Goal: Task Accomplishment & Management: Use online tool/utility

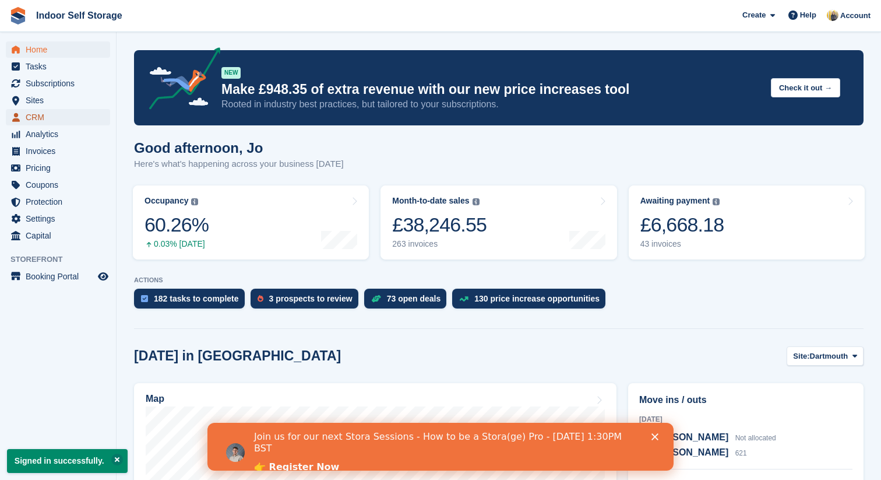
click at [41, 114] on span "CRM" at bounding box center [61, 117] width 70 height 16
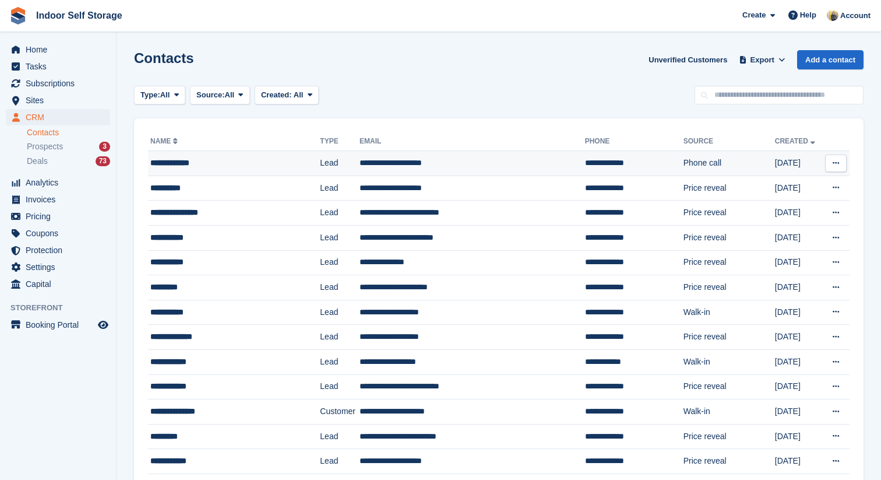
click at [428, 164] on td "**********" at bounding box center [473, 163] width 226 height 25
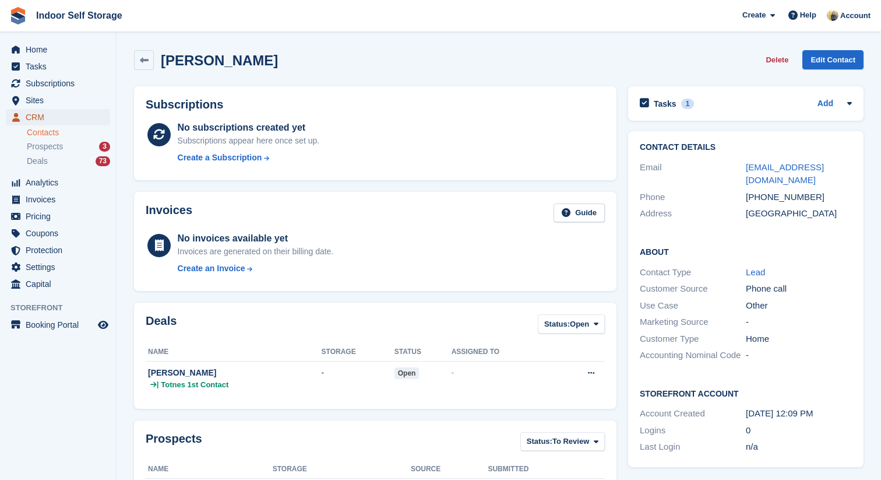
click at [83, 115] on span "CRM" at bounding box center [61, 117] width 70 height 16
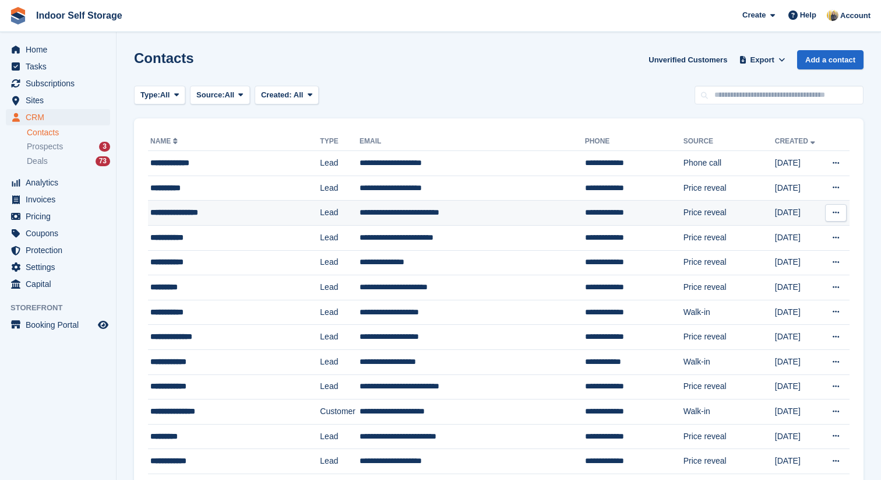
click at [203, 219] on div "**********" at bounding box center [226, 212] width 152 height 12
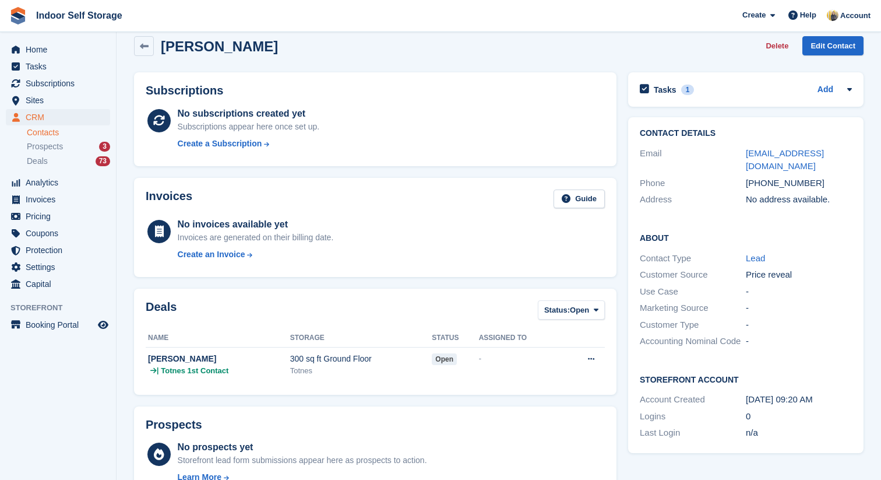
scroll to position [35, 0]
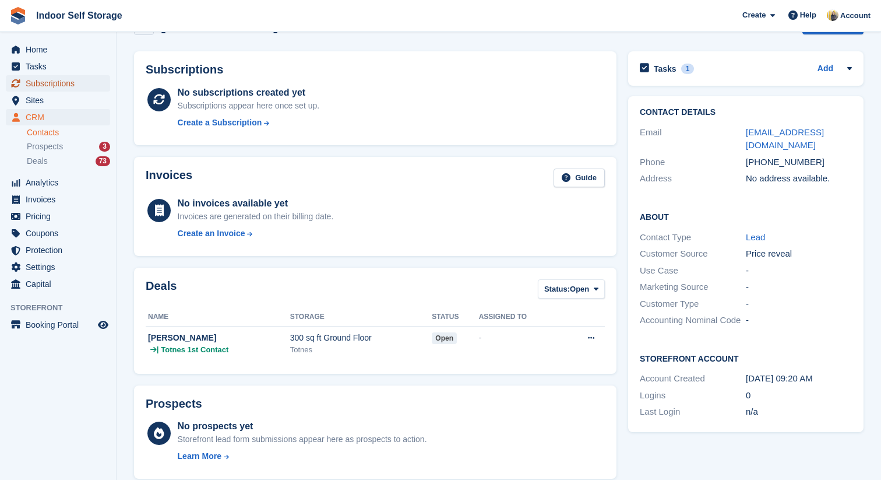
click at [76, 87] on span "Subscriptions" at bounding box center [61, 83] width 70 height 16
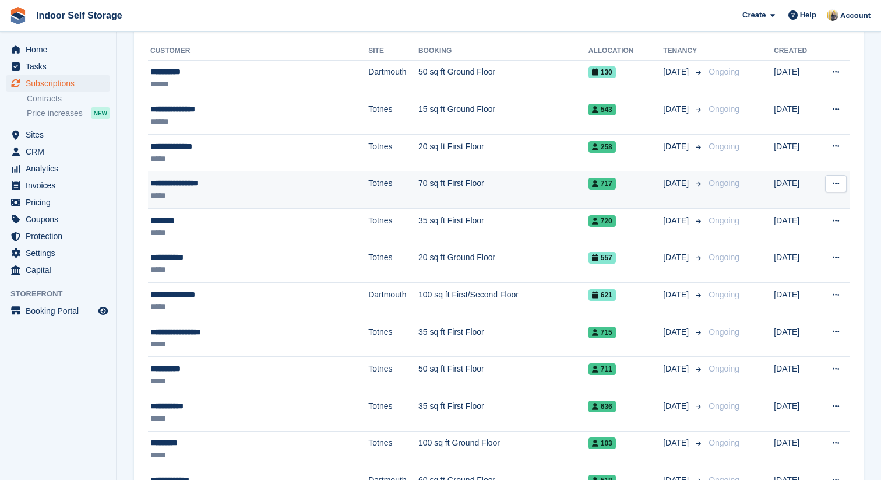
scroll to position [148, 0]
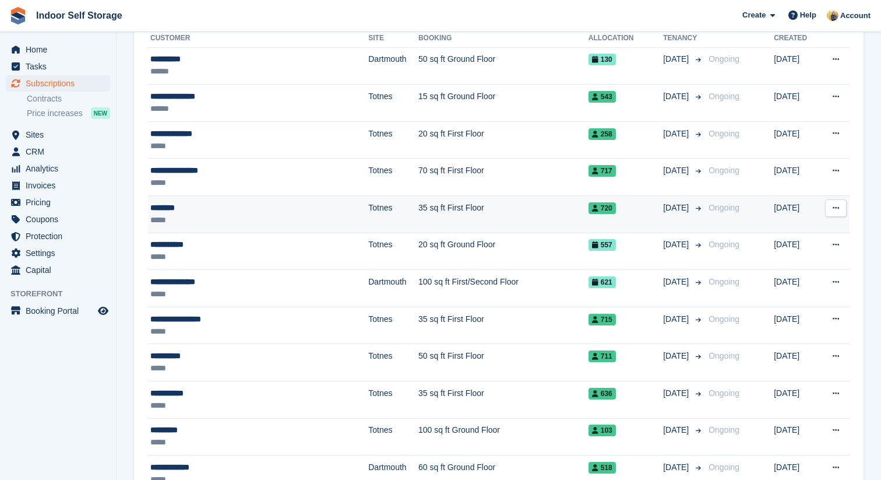
click at [430, 217] on td "35 sq ft First Floor" at bounding box center [503, 214] width 170 height 37
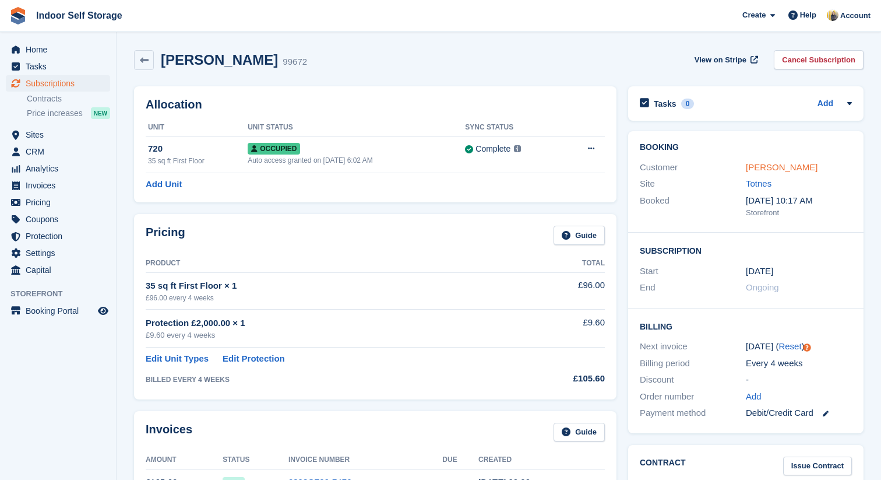
click at [773, 169] on link "Kate Fry" at bounding box center [782, 167] width 72 height 10
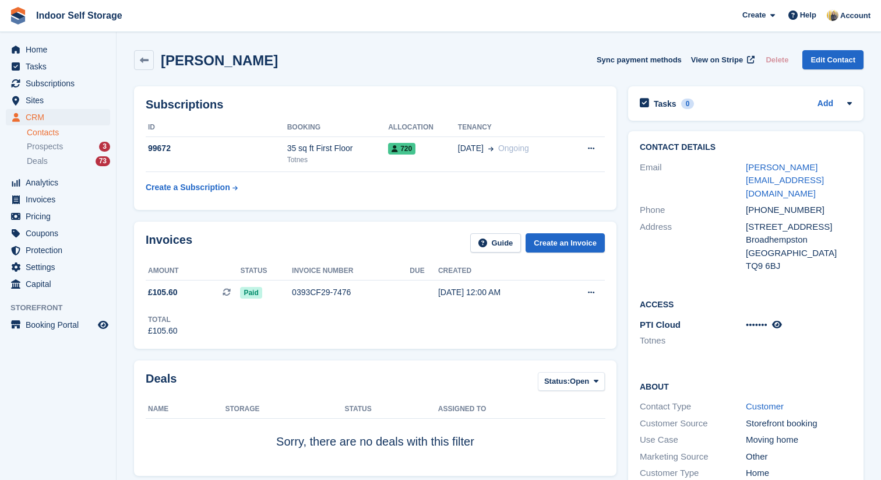
scroll to position [8, 0]
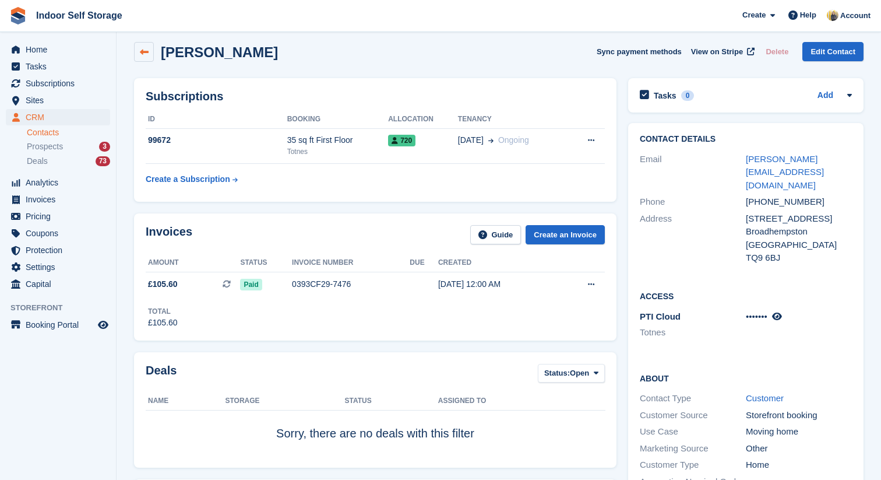
click at [143, 54] on icon at bounding box center [144, 52] width 9 height 9
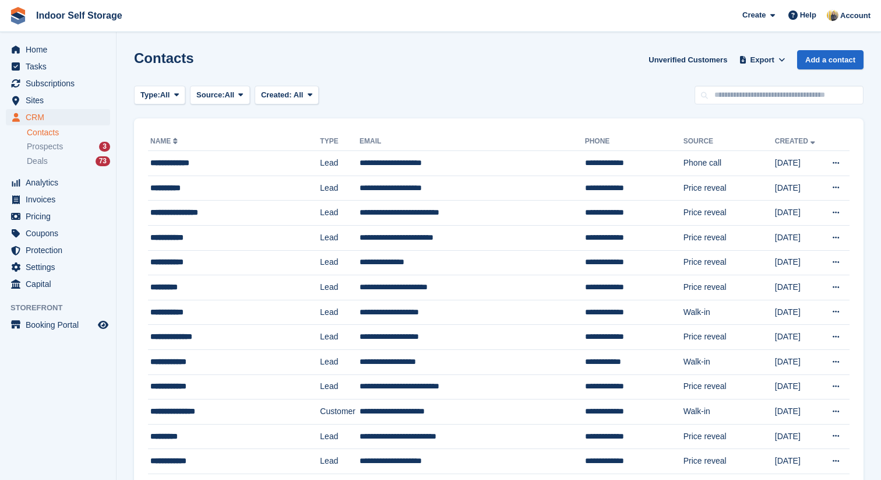
click at [167, 137] on link "Name" at bounding box center [165, 141] width 30 height 8
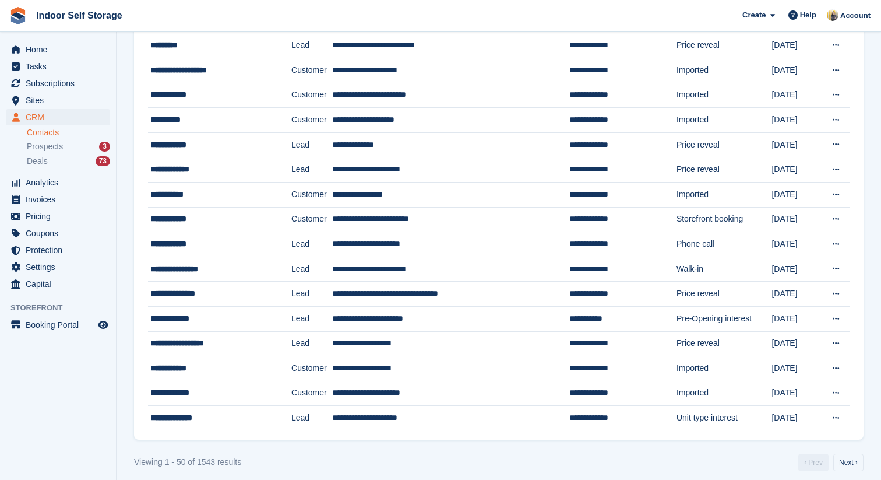
scroll to position [970, 0]
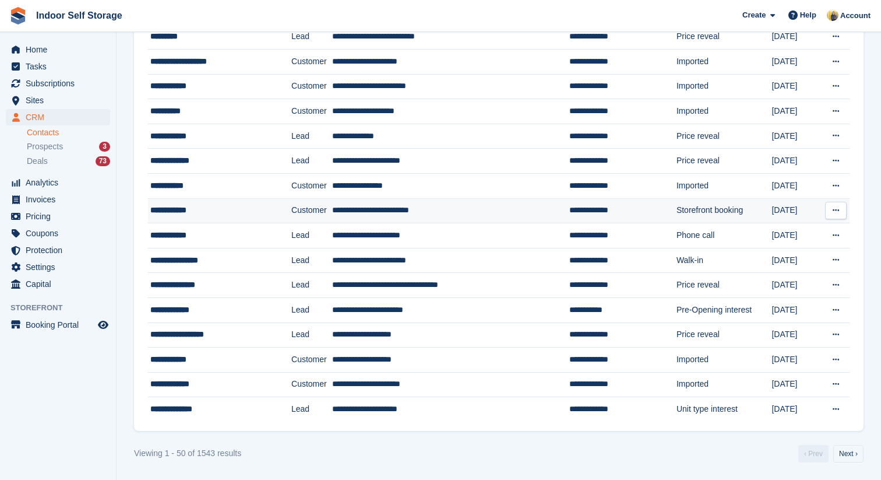
click at [224, 211] on div "**********" at bounding box center [210, 210] width 121 height 12
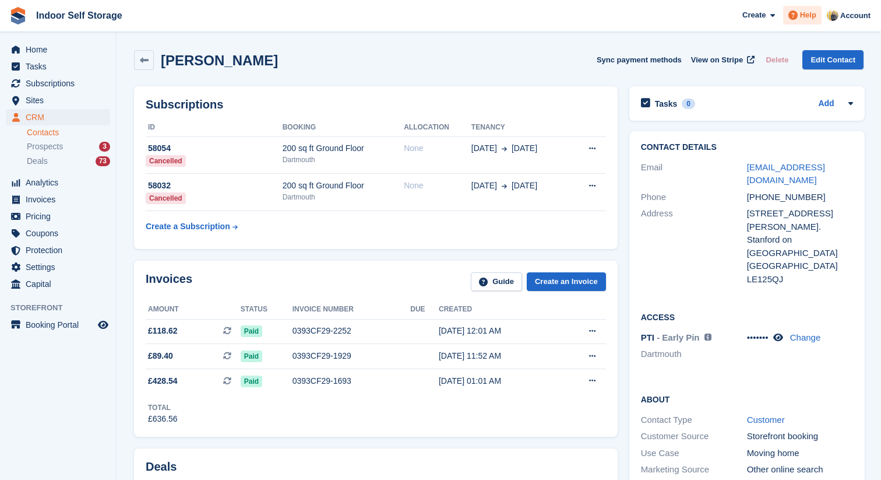
click at [808, 19] on span "Help" at bounding box center [808, 15] width 16 height 12
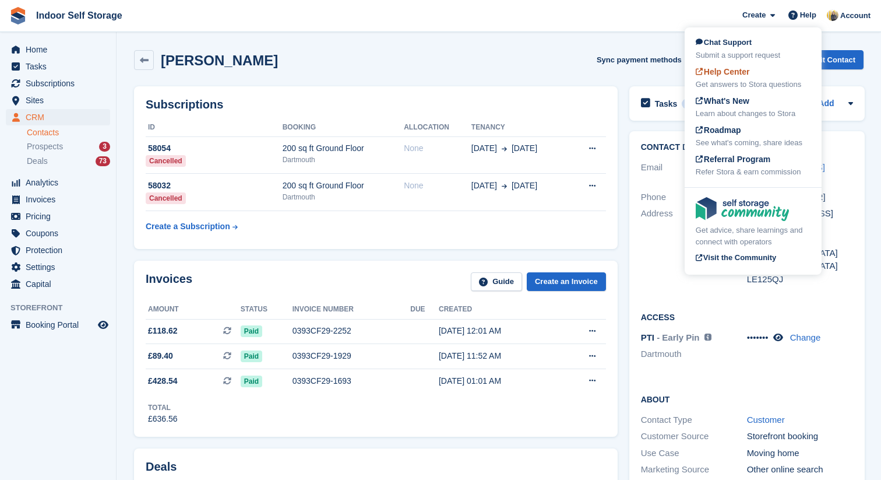
click at [727, 76] on span "Help Center" at bounding box center [723, 71] width 54 height 9
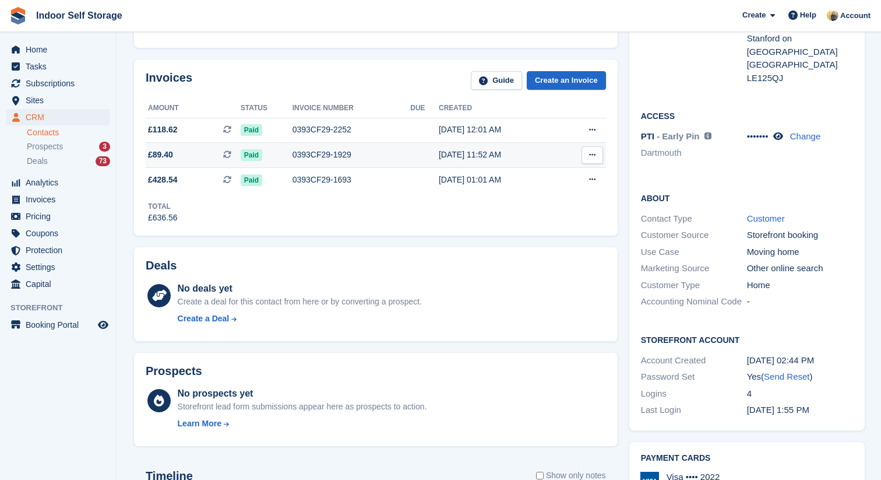
scroll to position [148, 0]
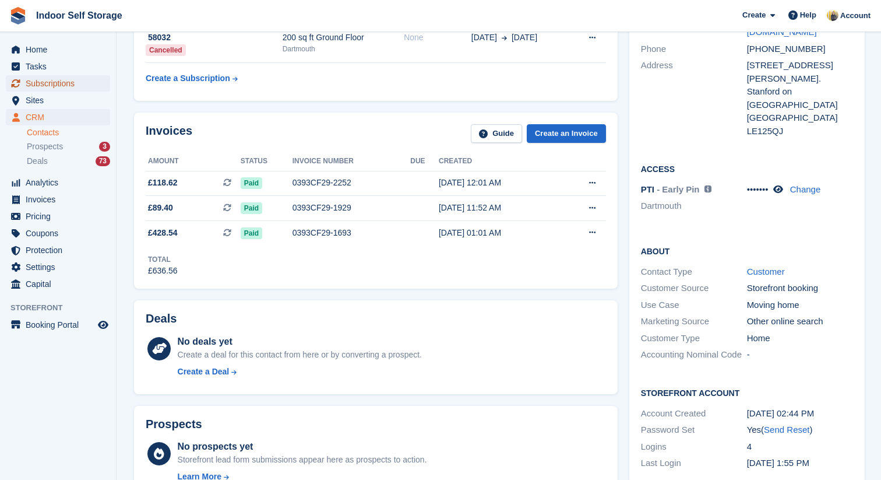
click at [75, 84] on span "Subscriptions" at bounding box center [61, 83] width 70 height 16
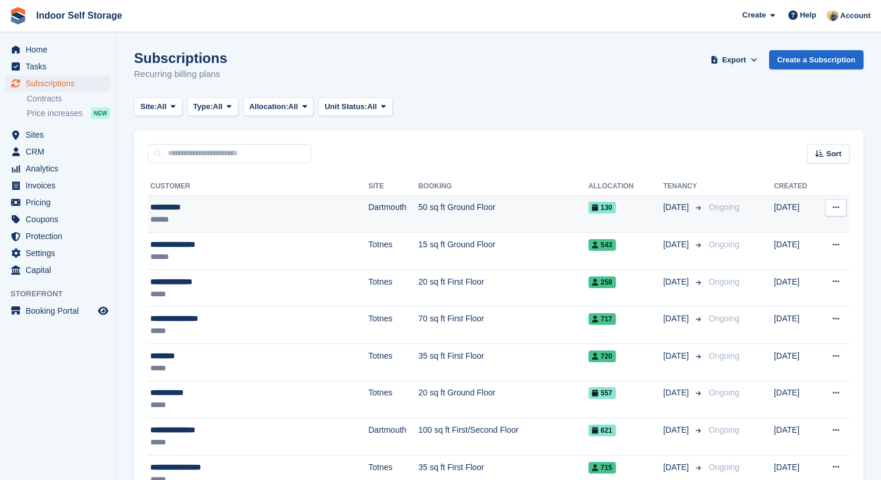
click at [290, 212] on div "**********" at bounding box center [233, 207] width 166 height 12
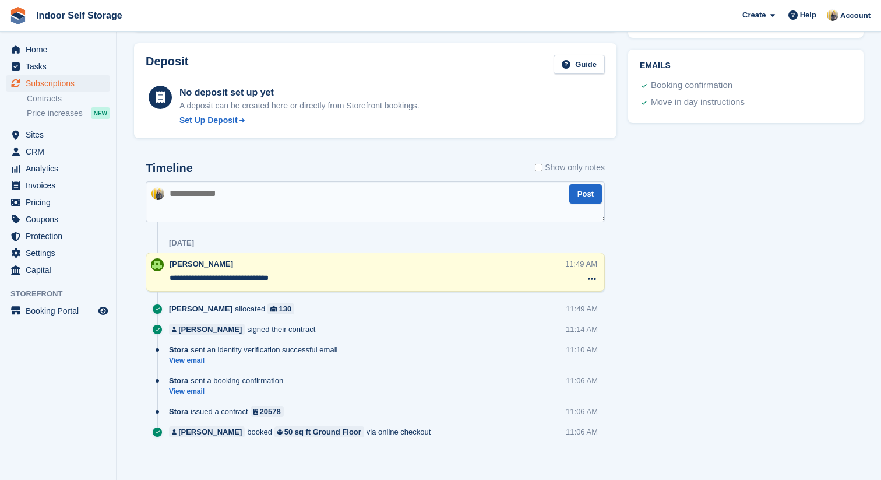
scroll to position [492, 0]
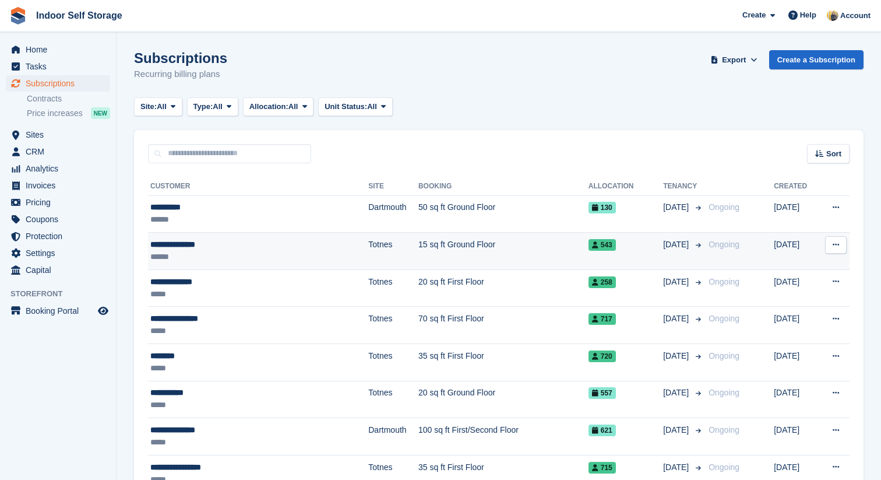
click at [253, 247] on div "**********" at bounding box center [233, 244] width 166 height 12
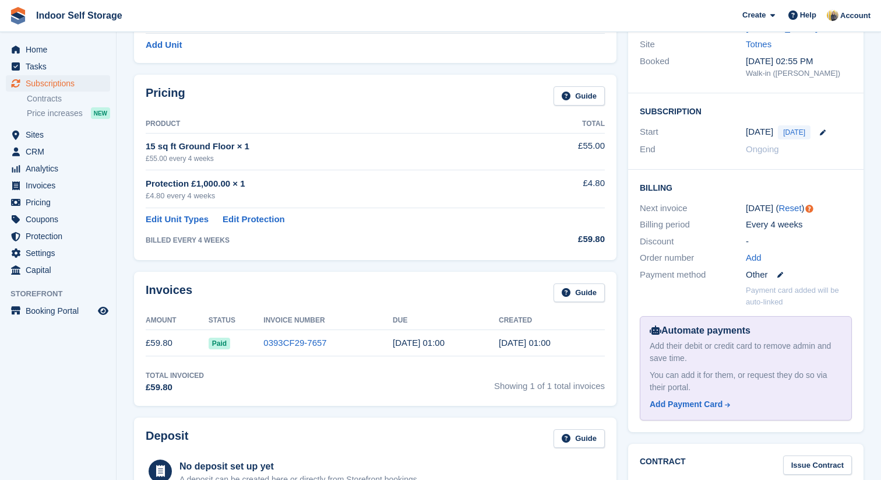
scroll to position [123, 0]
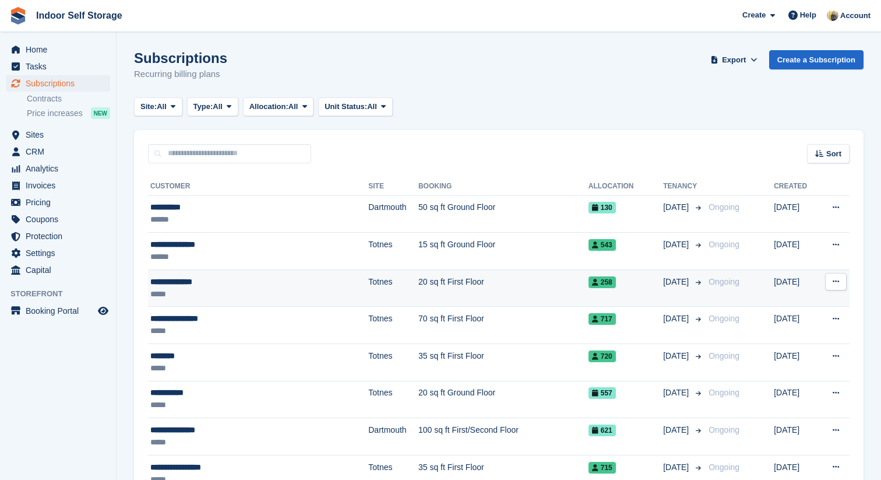
click at [242, 294] on div "*****" at bounding box center [233, 294] width 166 height 12
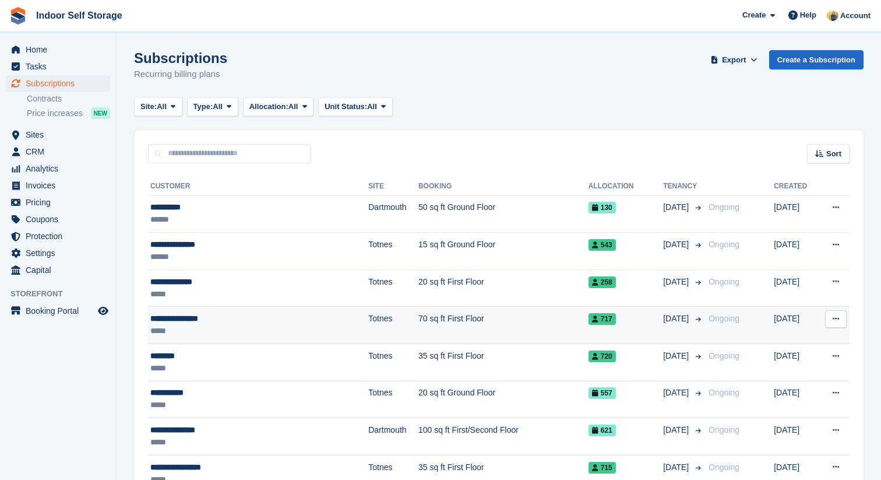
click at [235, 322] on div "**********" at bounding box center [233, 318] width 166 height 12
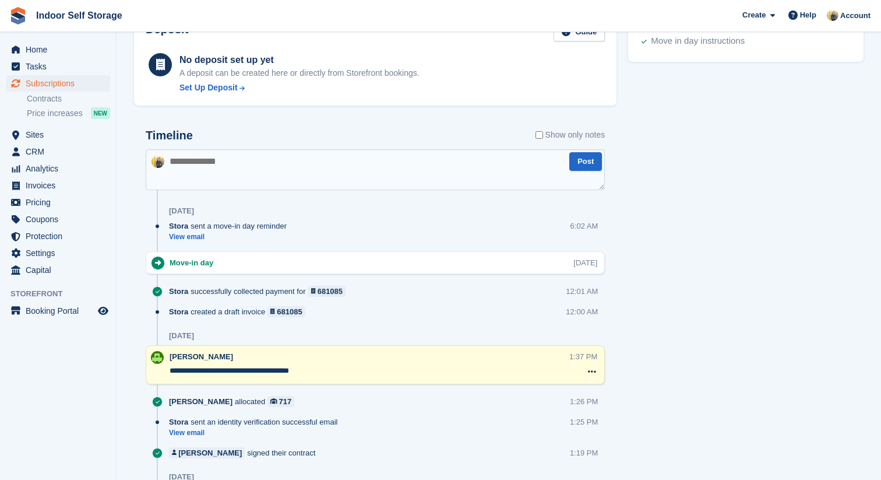
scroll to position [664, 0]
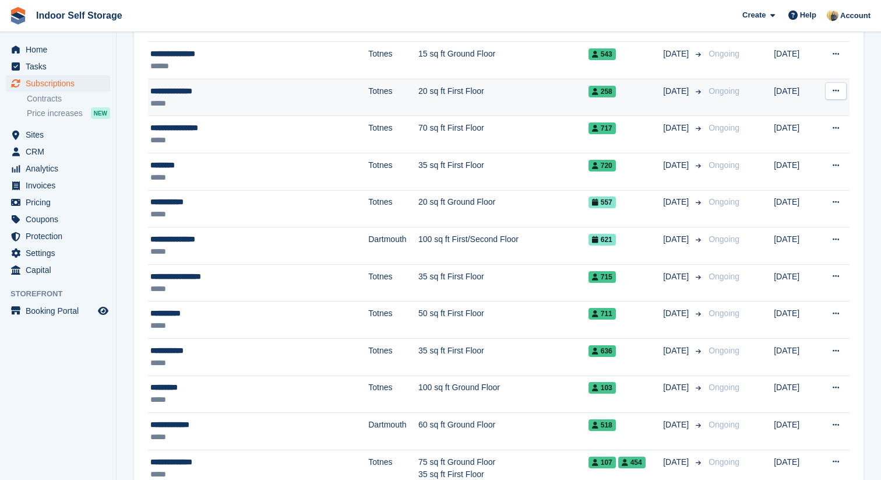
scroll to position [199, 0]
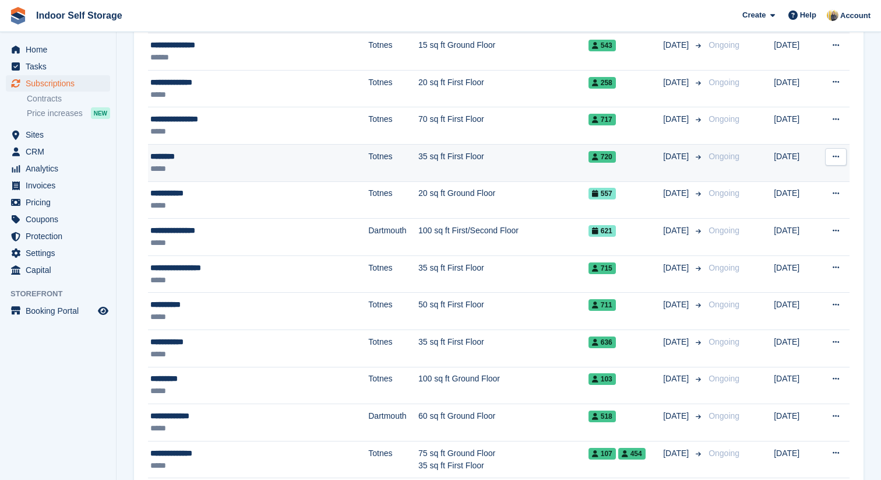
click at [236, 168] on div "*****" at bounding box center [233, 169] width 166 height 12
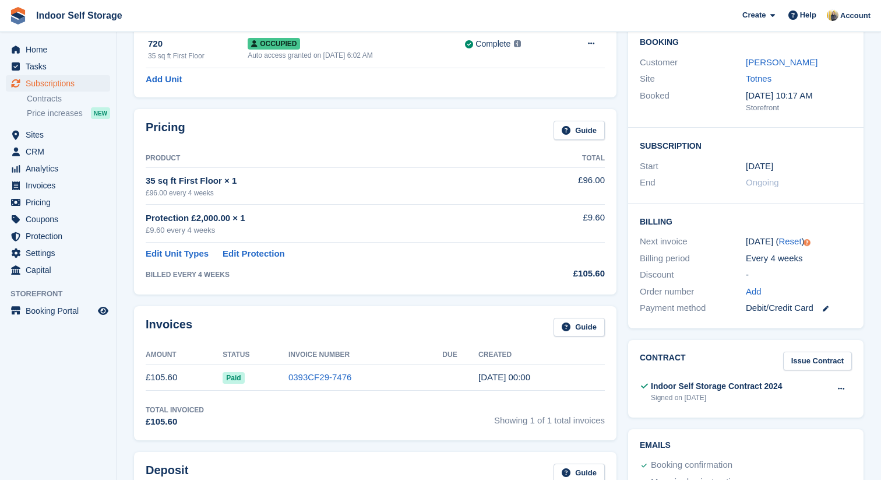
scroll to position [664, 0]
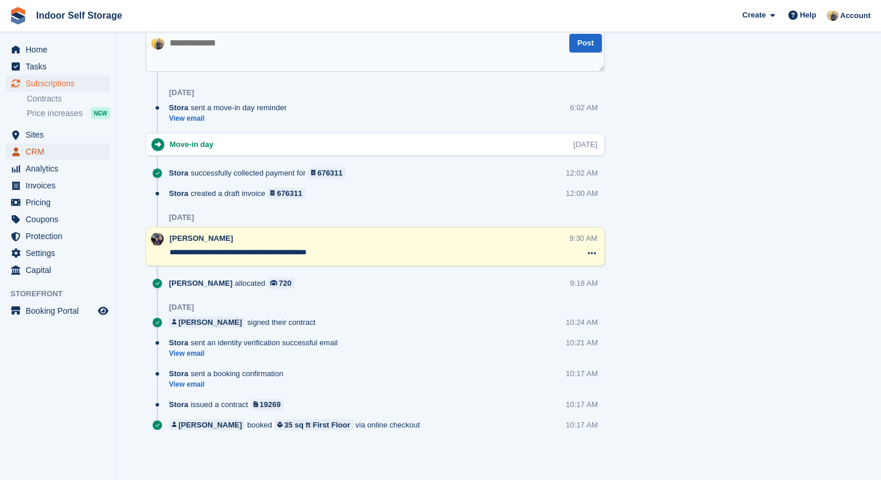
click at [38, 153] on span "CRM" at bounding box center [61, 151] width 70 height 16
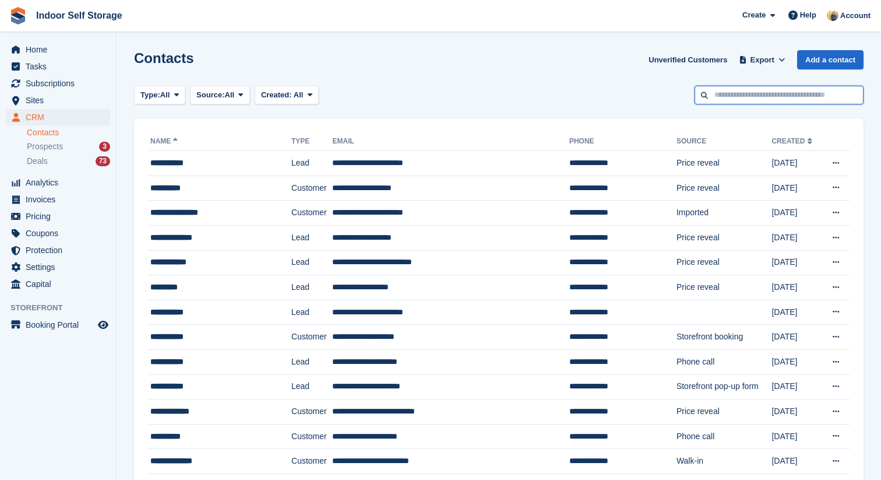
click at [723, 93] on input "text" at bounding box center [779, 95] width 169 height 19
type input "********"
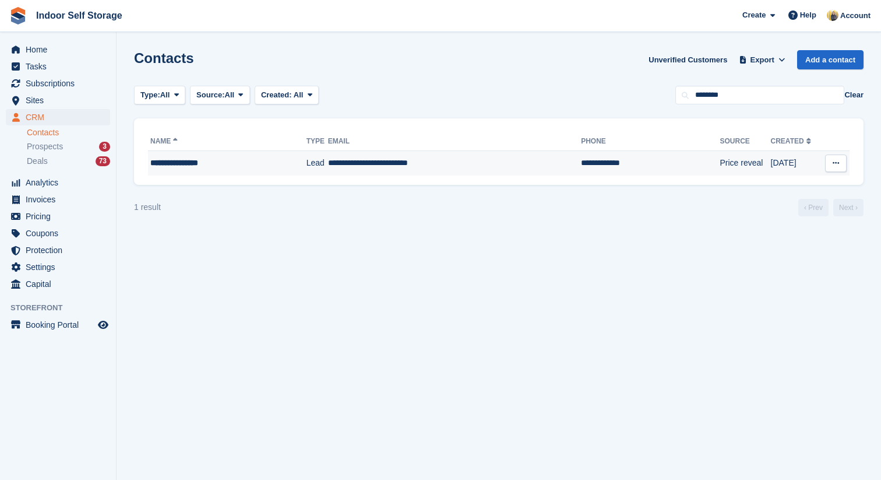
click at [429, 166] on td "**********" at bounding box center [455, 163] width 254 height 24
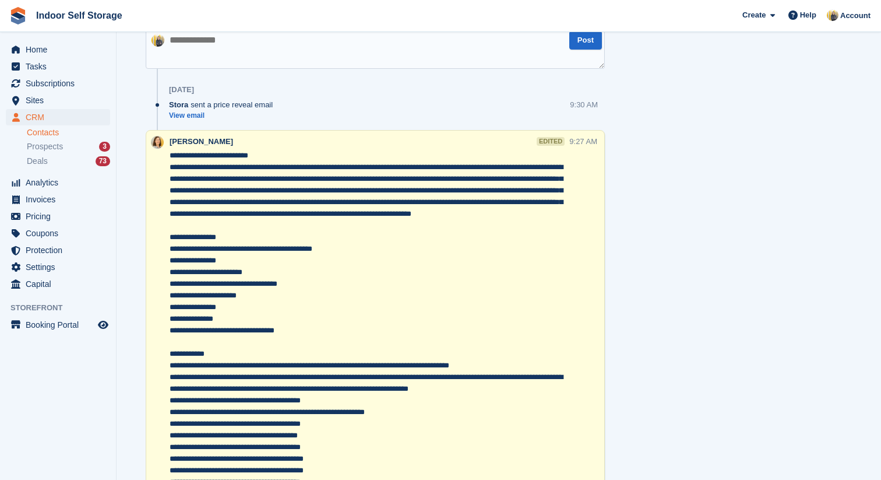
scroll to position [526, 0]
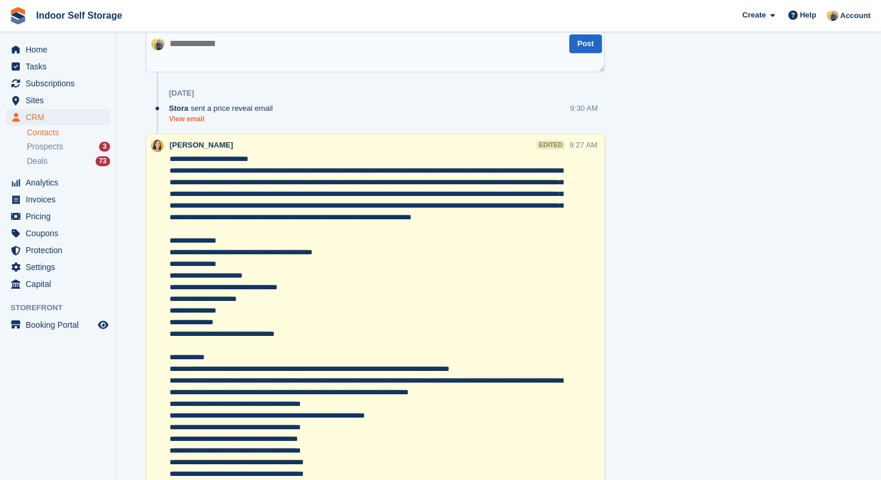
click at [203, 121] on link "View email" at bounding box center [224, 119] width 110 height 10
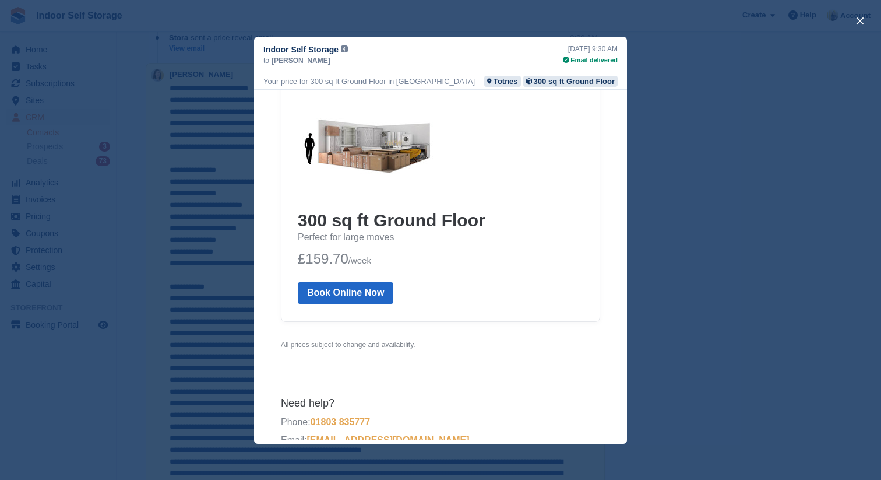
scroll to position [180, 0]
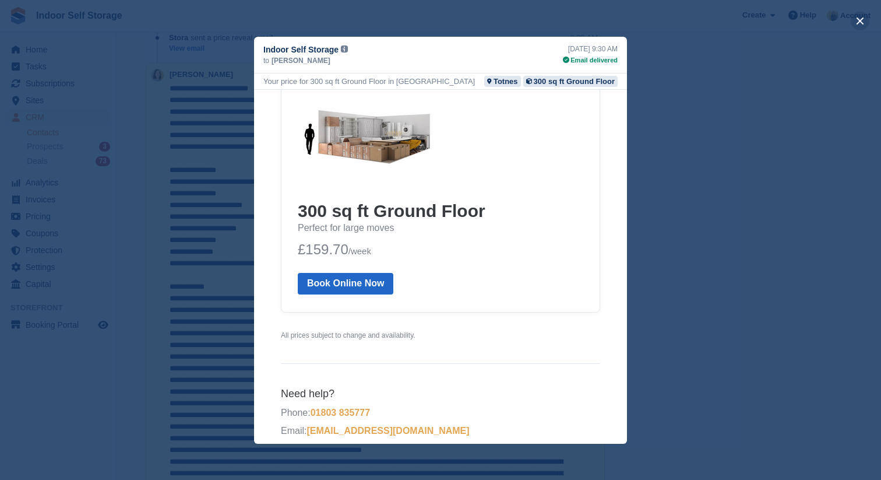
click at [860, 23] on button "close" at bounding box center [860, 21] width 19 height 19
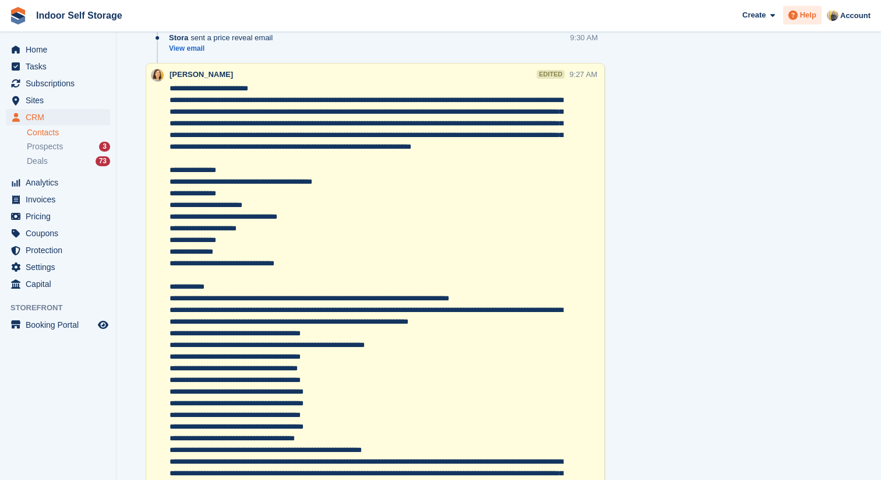
click at [798, 20] on span at bounding box center [793, 15] width 14 height 14
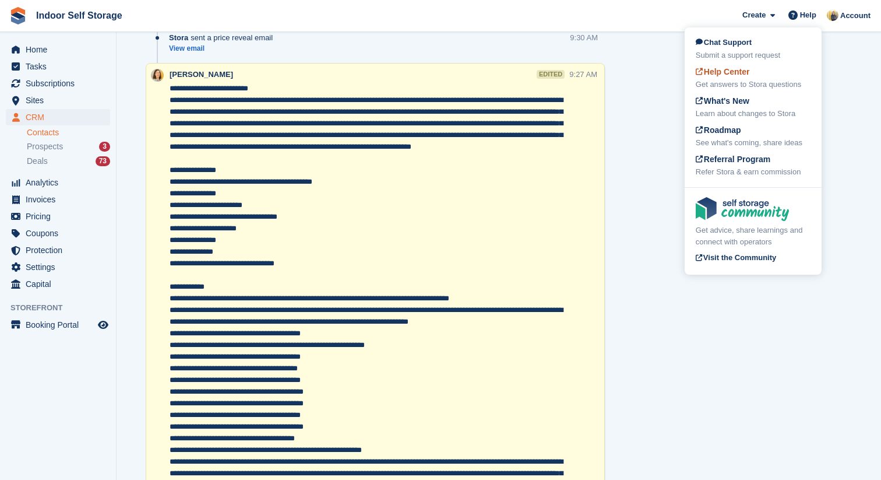
click at [745, 71] on span "Help Center" at bounding box center [723, 71] width 54 height 9
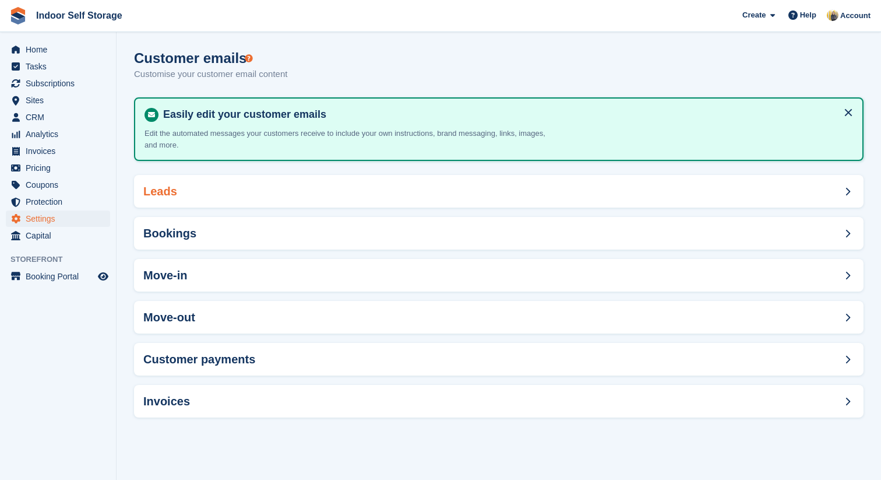
click at [345, 192] on div "Leads" at bounding box center [499, 191] width 730 height 33
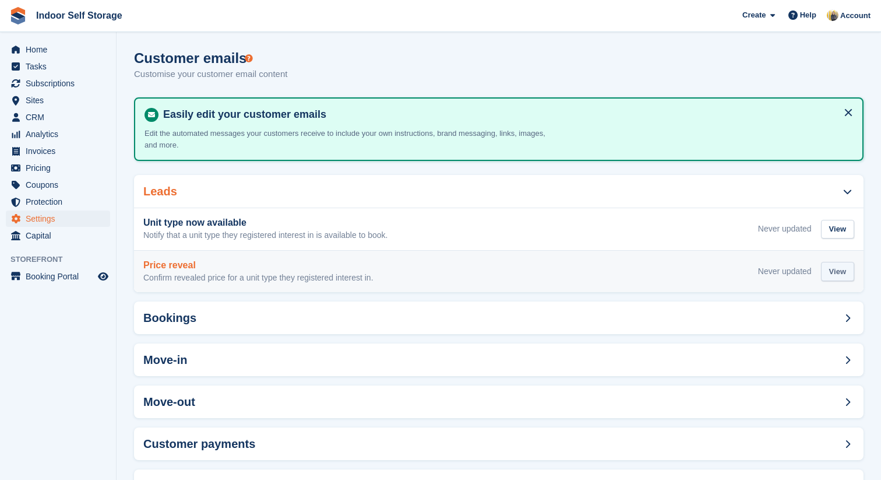
click at [831, 276] on div "View" at bounding box center [837, 271] width 33 height 19
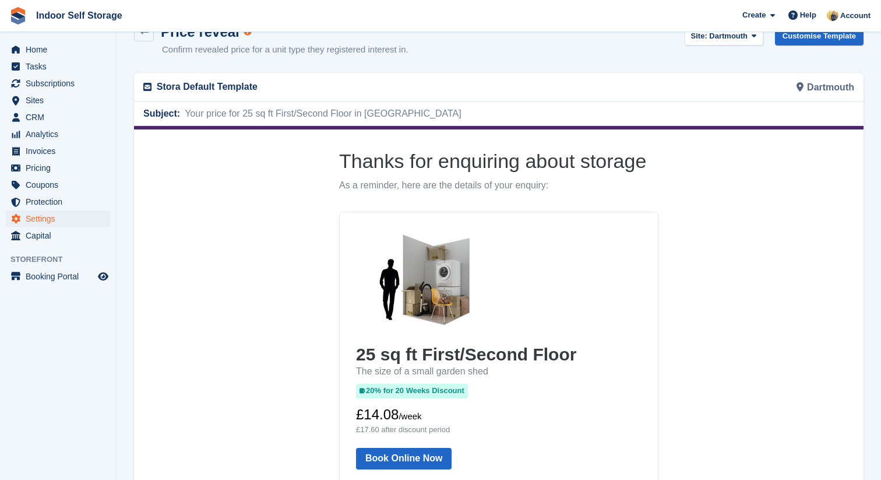
scroll to position [80, 0]
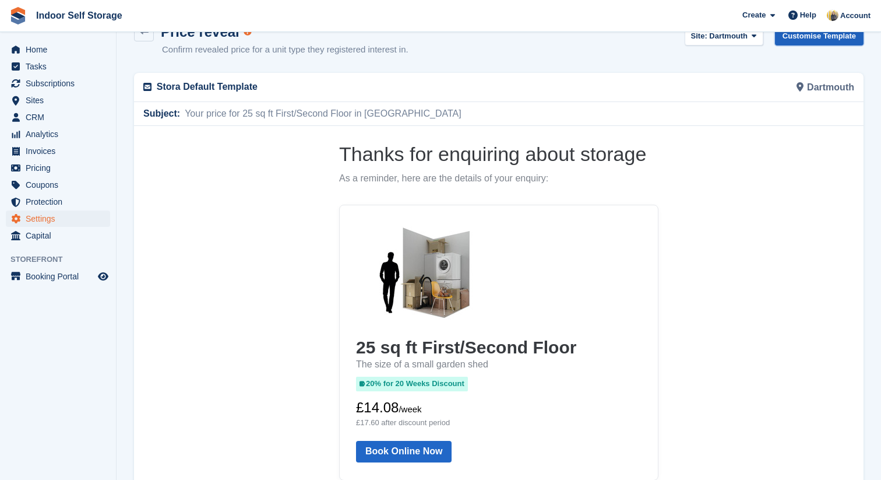
click at [809, 38] on link "Customise Template" at bounding box center [819, 35] width 89 height 19
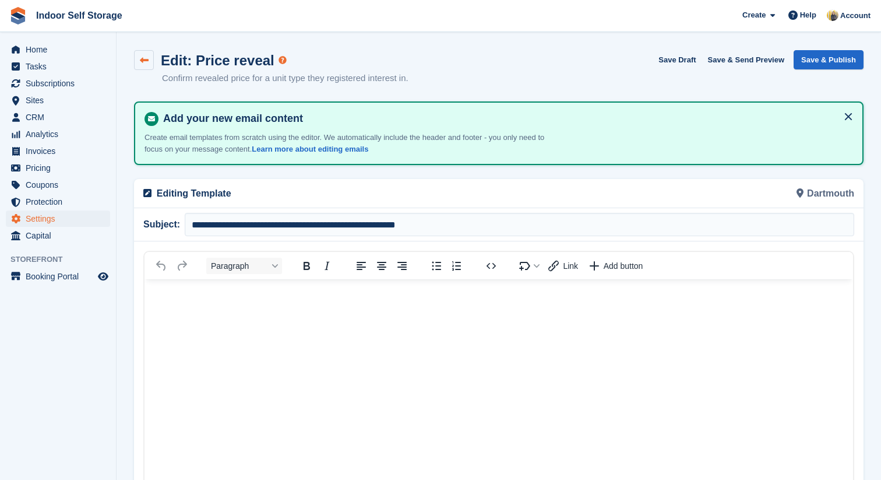
click at [141, 59] on icon at bounding box center [144, 60] width 9 height 9
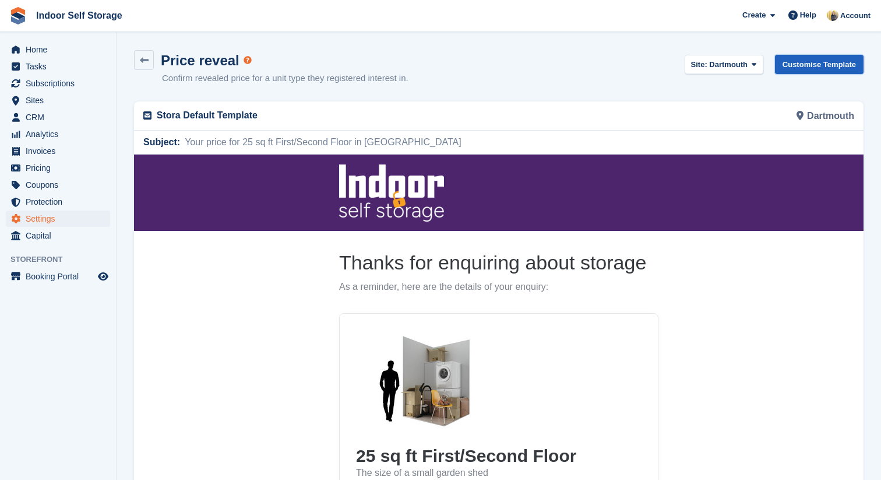
click at [808, 67] on link "Customise Template" at bounding box center [819, 64] width 89 height 19
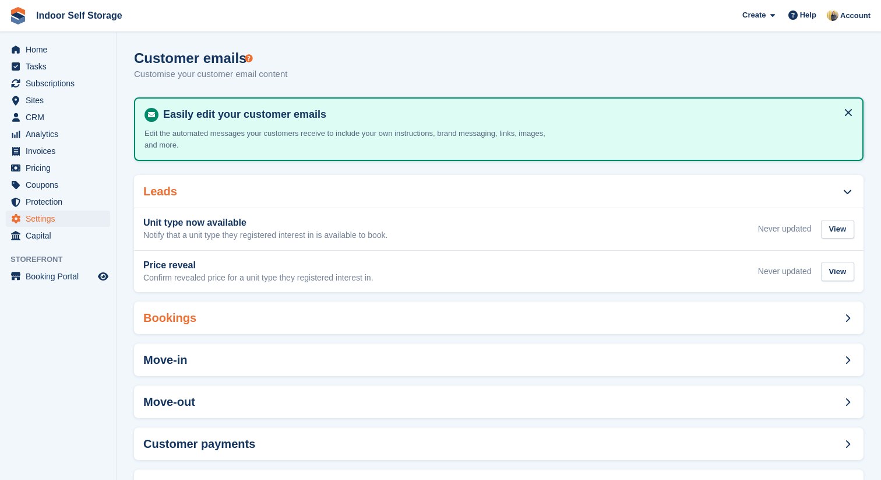
click at [283, 318] on div "Bookings" at bounding box center [499, 317] width 730 height 33
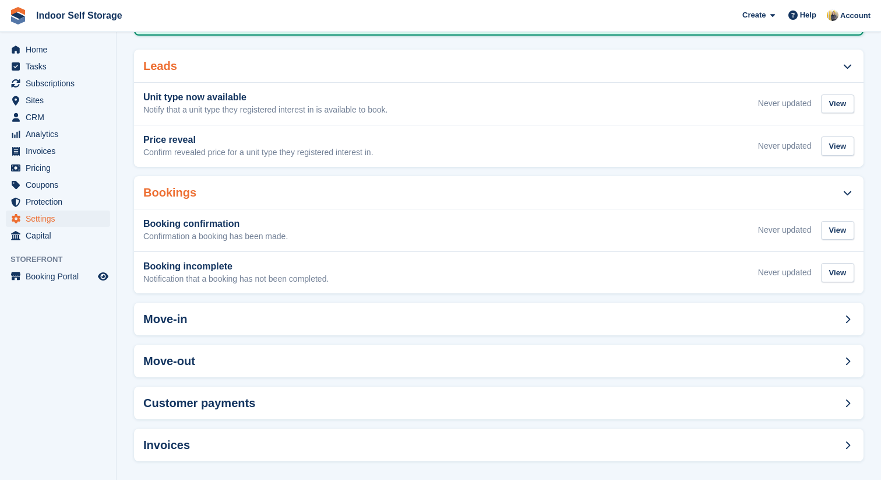
scroll to position [127, 0]
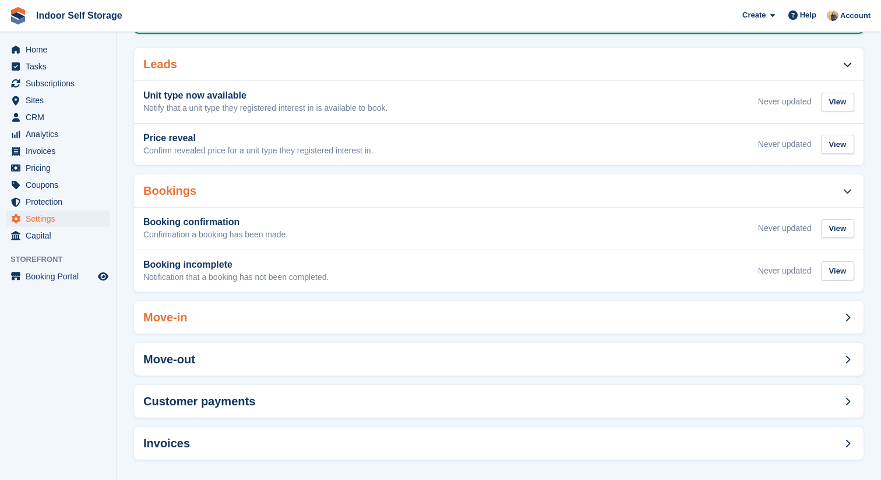
click at [315, 319] on div "Move-in" at bounding box center [499, 317] width 730 height 33
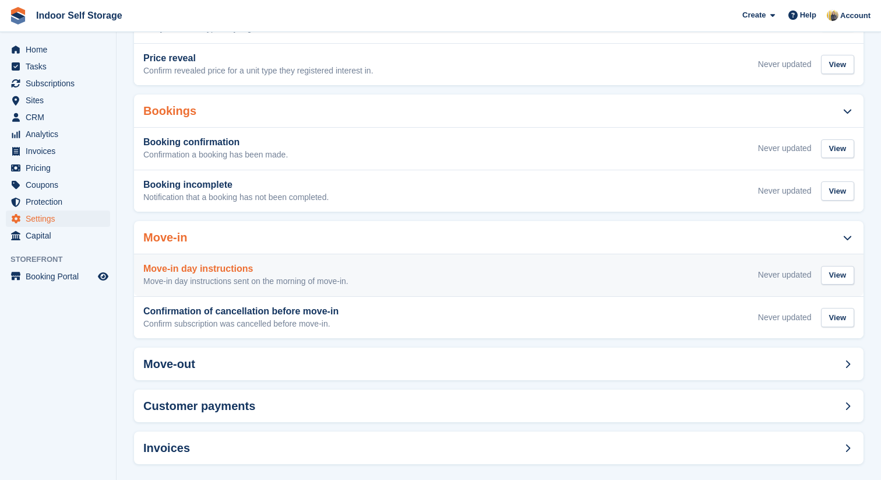
scroll to position [207, 0]
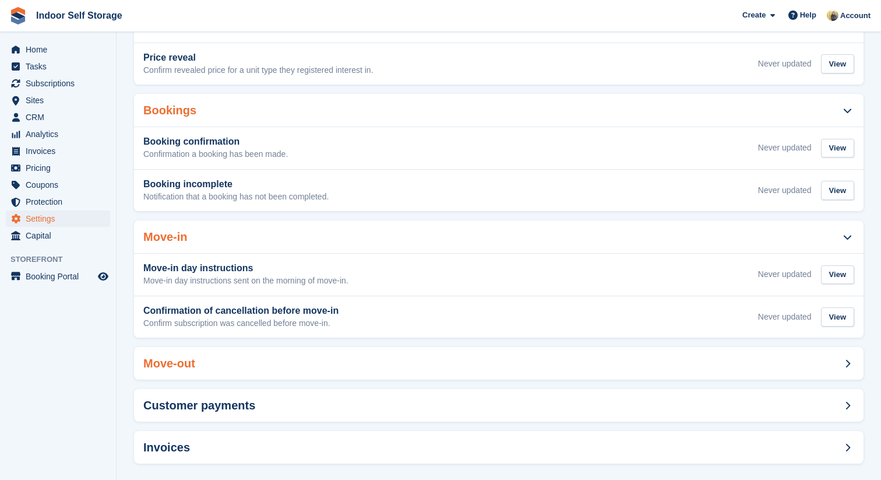
click at [315, 361] on div "Move-out" at bounding box center [499, 363] width 730 height 33
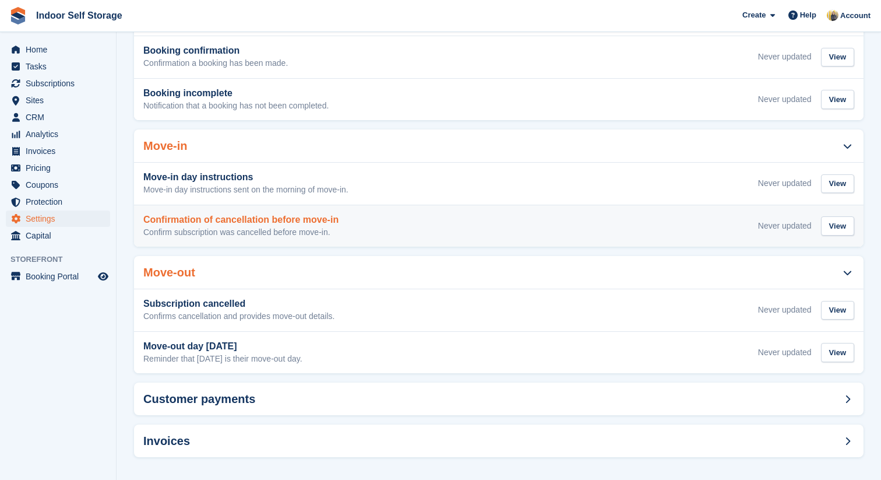
scroll to position [302, 0]
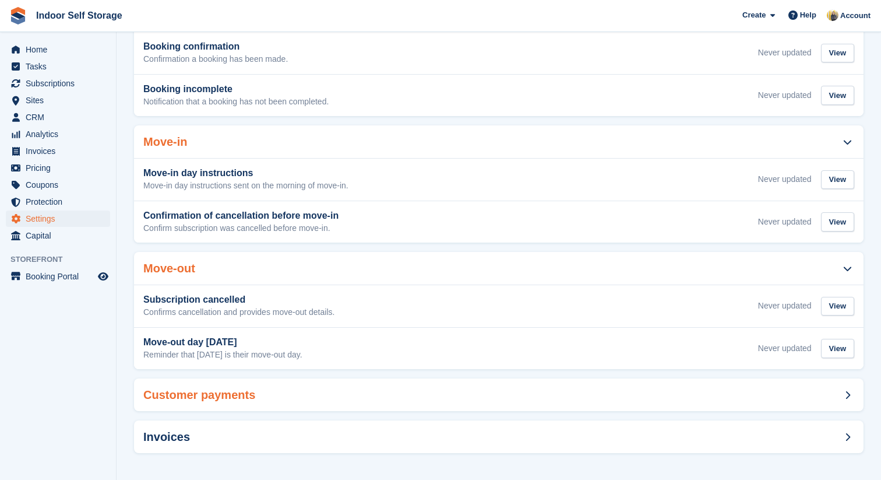
click at [323, 398] on div "Customer payments" at bounding box center [499, 394] width 730 height 33
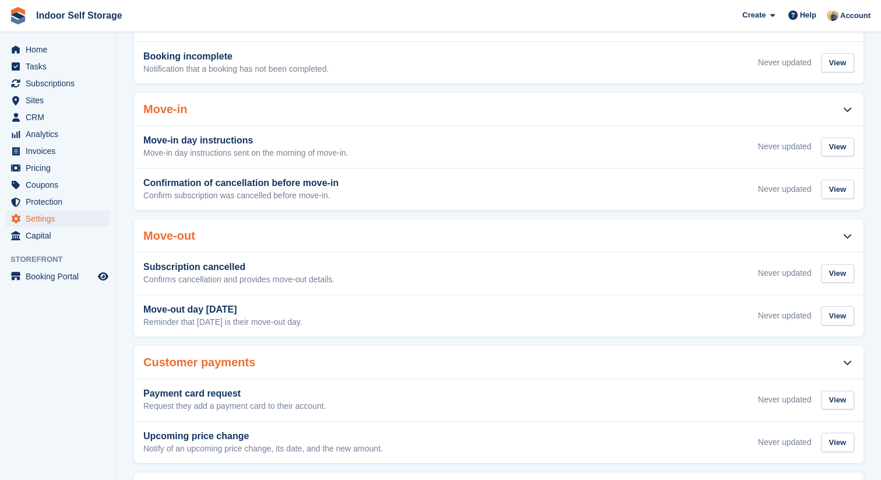
scroll to position [387, 0]
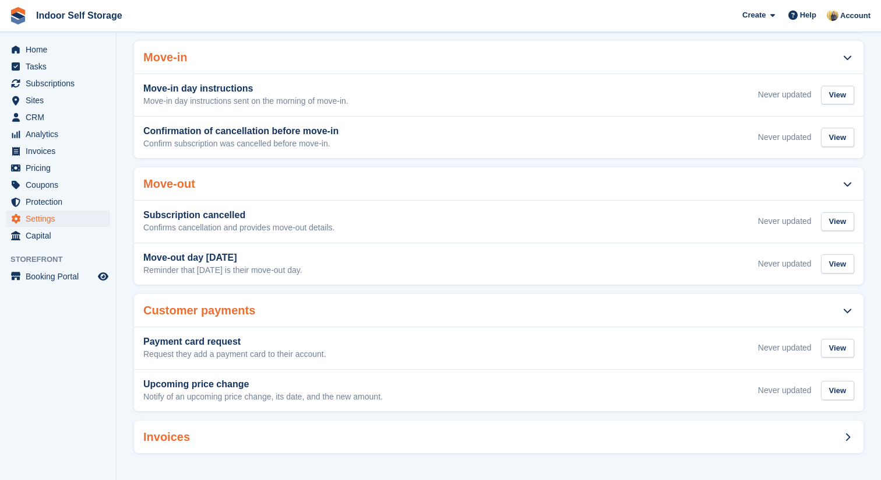
click at [346, 435] on div "Invoices" at bounding box center [499, 436] width 730 height 33
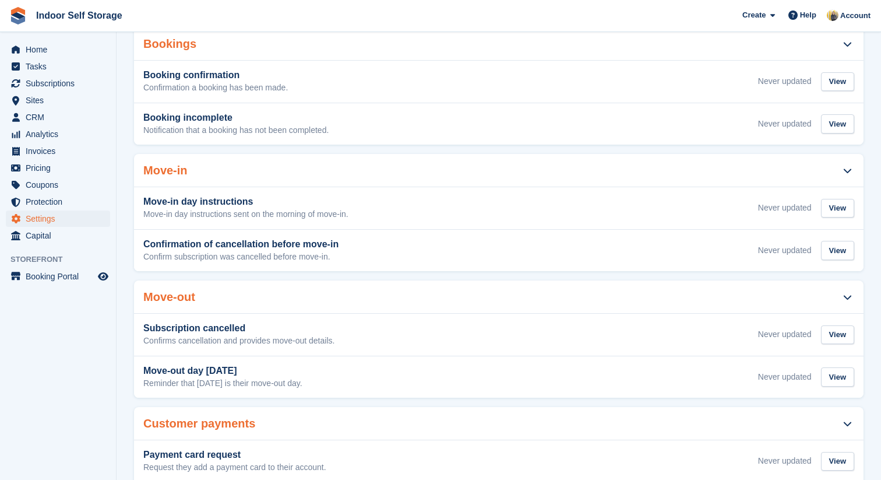
scroll to position [278, 0]
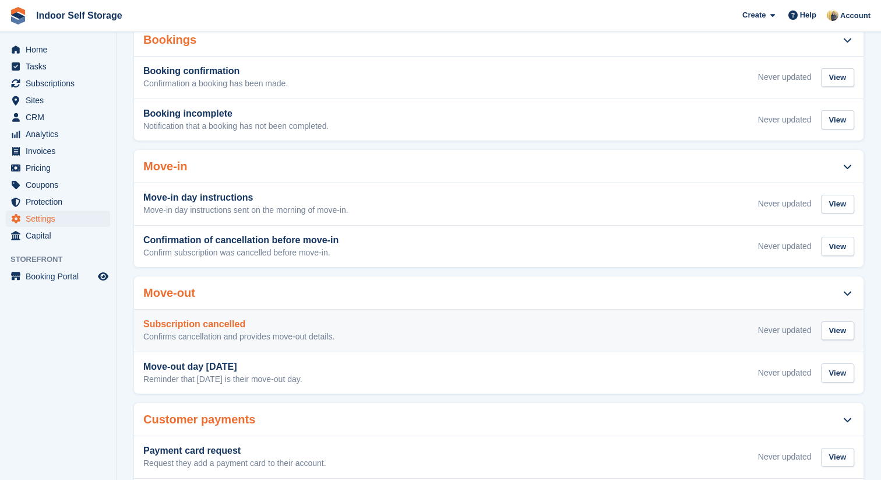
click at [378, 337] on div "Subscription cancelled Confirms cancellation and provides move-out details. Nev…" at bounding box center [498, 330] width 711 height 23
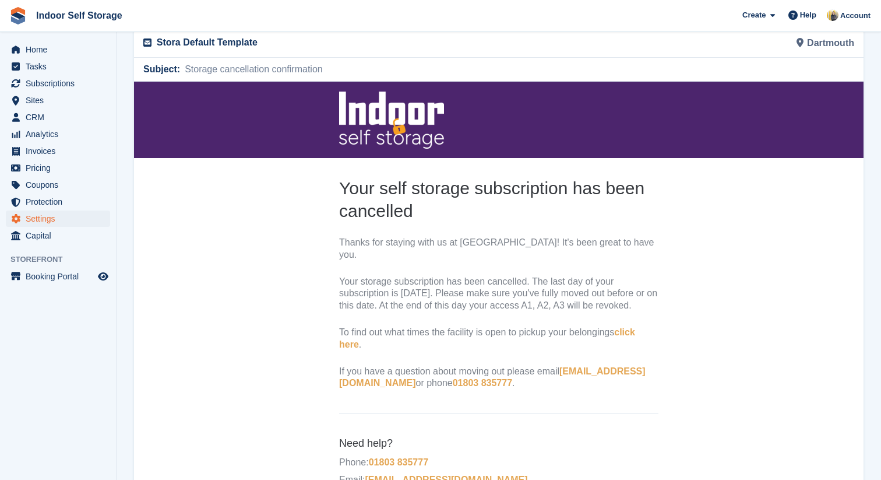
scroll to position [94, 0]
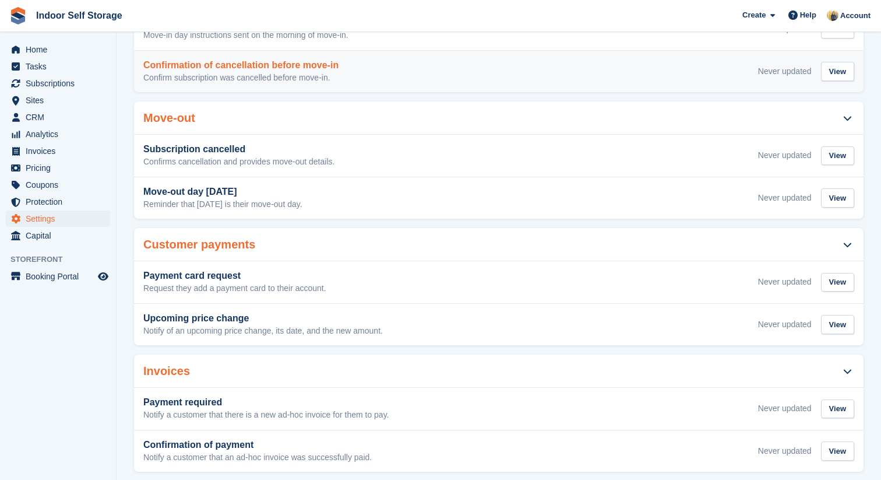
scroll to position [466, 0]
